Goal: Transaction & Acquisition: Book appointment/travel/reservation

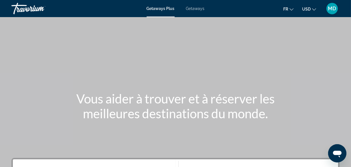
click at [198, 11] on div "Getaways Plus Getaways fr English Español Français Italiano Português русский U…" at bounding box center [175, 8] width 351 height 15
click at [197, 6] on span "Getaways" at bounding box center [195, 8] width 19 height 5
click at [336, 161] on div "Ouvrir la fenêtre de messagerie" at bounding box center [336, 153] width 17 height 17
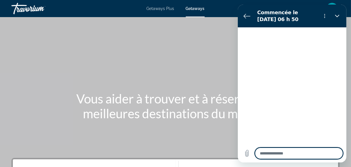
type textarea "*"
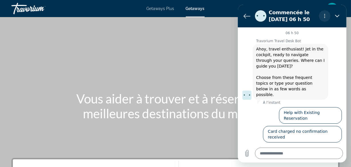
click at [322, 14] on icon "Menu d’options" at bounding box center [324, 16] width 5 height 5
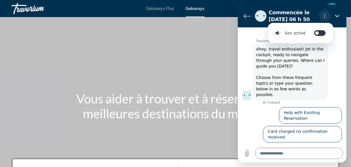
click at [322, 14] on icon "Menu d’options" at bounding box center [324, 16] width 5 height 5
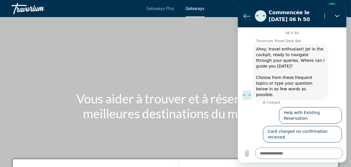
click at [245, 16] on icon "Retour à la liste des conversations" at bounding box center [246, 16] width 7 height 7
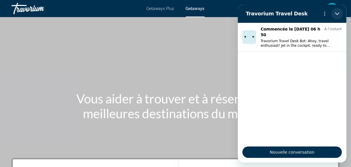
click at [335, 15] on icon "Fermer" at bounding box center [336, 13] width 5 height 5
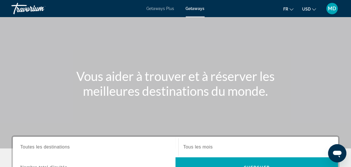
scroll to position [78, 0]
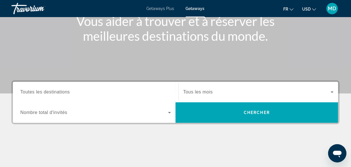
click at [72, 95] on input "Destination Toutes les destinations" at bounding box center [95, 92] width 151 height 7
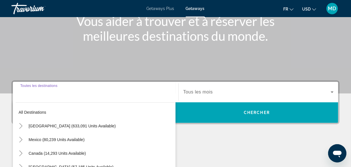
scroll to position [139, 0]
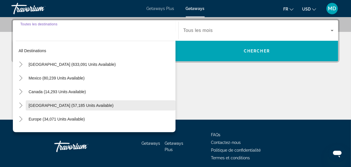
click at [58, 106] on span "[GEOGRAPHIC_DATA] (57,185 units available)" at bounding box center [71, 105] width 85 height 5
type input "**********"
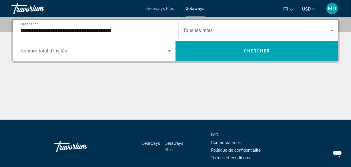
click at [49, 51] on span "Nombre total d'invités" at bounding box center [43, 51] width 47 height 5
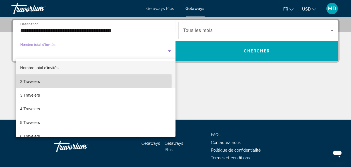
click at [45, 82] on mat-option "2 Travelers" at bounding box center [96, 82] width 160 height 14
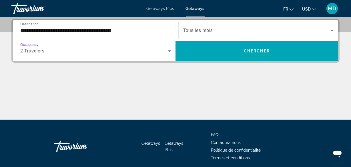
click at [213, 33] on span "Search widget" at bounding box center [256, 30] width 147 height 7
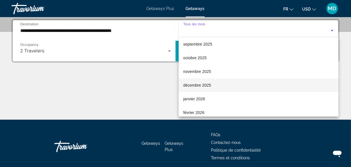
scroll to position [26, 0]
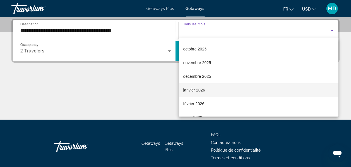
click at [206, 92] on mat-option "janvier 2026" at bounding box center [259, 90] width 160 height 14
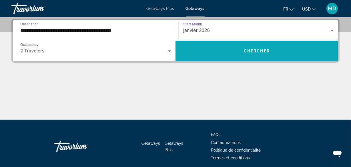
click at [229, 49] on span "Search widget" at bounding box center [256, 51] width 163 height 14
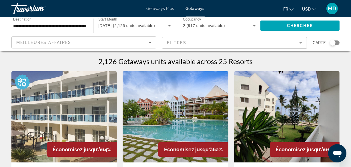
click at [171, 42] on mat-form-field "Filtres" at bounding box center [234, 43] width 145 height 12
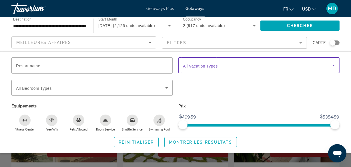
click at [200, 68] on span "Search widget" at bounding box center [257, 65] width 149 height 7
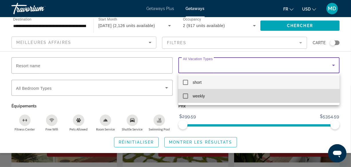
click at [200, 97] on span "weekly" at bounding box center [199, 96] width 12 height 7
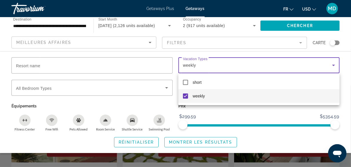
click at [232, 112] on div at bounding box center [175, 83] width 351 height 167
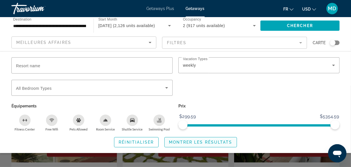
click at [206, 143] on span "Montrer les résultats" at bounding box center [200, 142] width 63 height 5
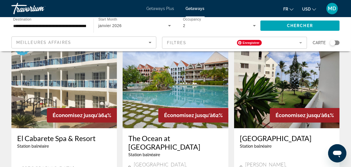
scroll to position [26, 0]
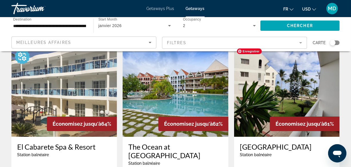
click at [298, 95] on img "Main content" at bounding box center [286, 91] width 105 height 91
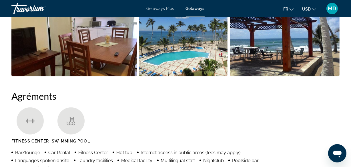
scroll to position [467, 0]
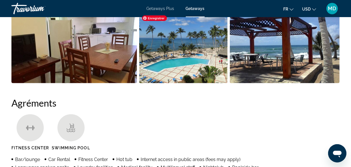
click at [187, 59] on img "Open full-screen image slider" at bounding box center [183, 48] width 88 height 71
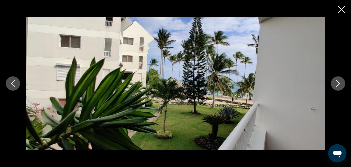
click at [337, 88] on button "Next image" at bounding box center [338, 84] width 14 height 14
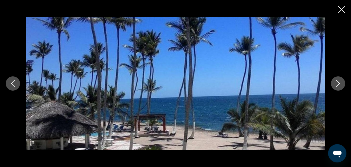
click at [337, 88] on button "Next image" at bounding box center [338, 84] width 14 height 14
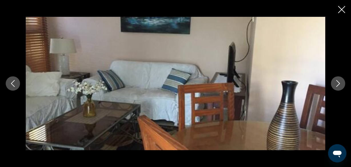
click at [337, 88] on button "Next image" at bounding box center [338, 84] width 14 height 14
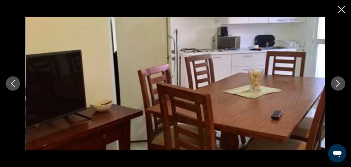
click at [337, 88] on button "Next image" at bounding box center [338, 84] width 14 height 14
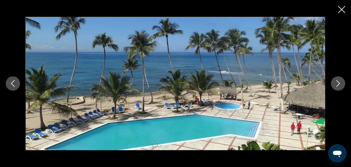
click at [337, 88] on button "Next image" at bounding box center [338, 84] width 14 height 14
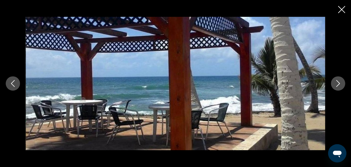
click at [337, 88] on button "Next image" at bounding box center [338, 84] width 14 height 14
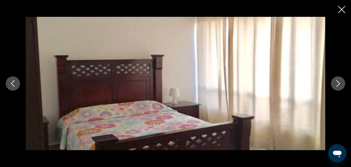
click at [337, 88] on button "Next image" at bounding box center [338, 84] width 14 height 14
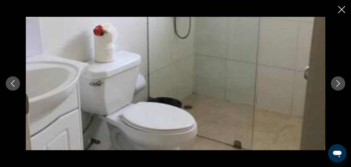
click at [344, 7] on icon "Close slideshow" at bounding box center [341, 9] width 7 height 7
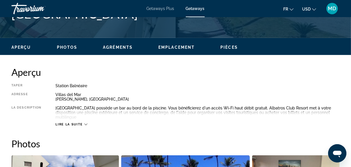
scroll to position [208, 0]
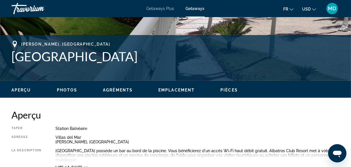
drag, startPoint x: 12, startPoint y: 57, endPoint x: 129, endPoint y: 54, distance: 117.4
click at [125, 59] on h1 "[GEOGRAPHIC_DATA]" at bounding box center [175, 56] width 328 height 15
copy h1 "[GEOGRAPHIC_DATA]"
